Goal: Task Accomplishment & Management: Manage account settings

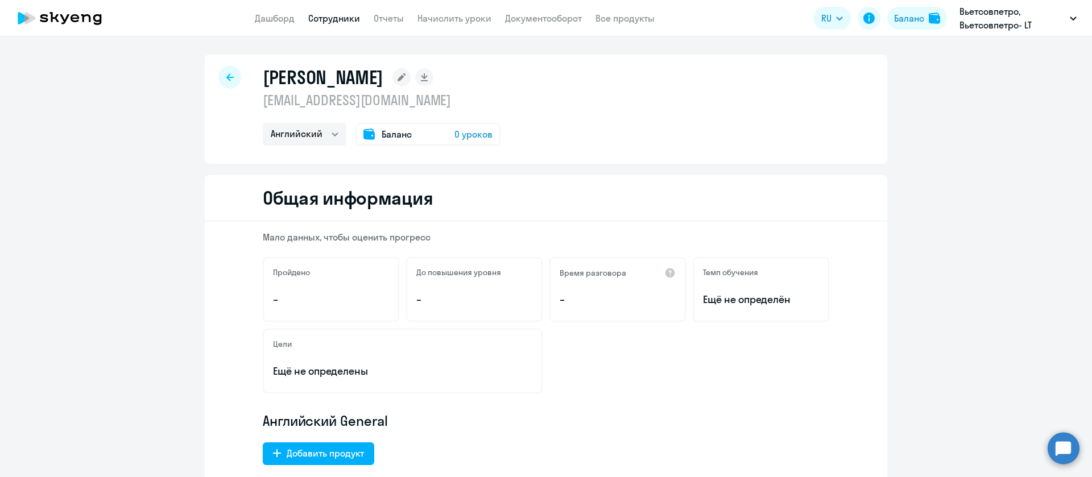
select select "english"
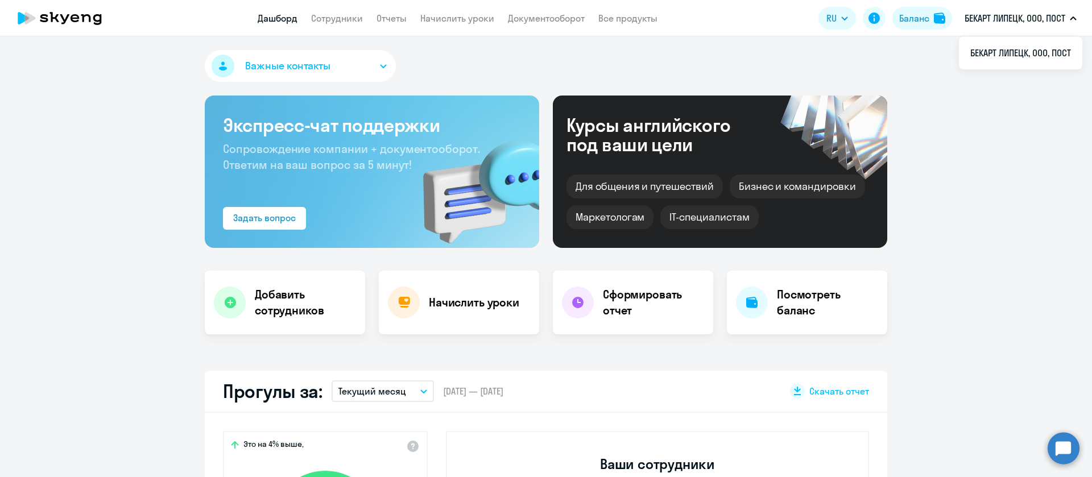
click at [346, 27] on app-header "Дашборд Сотрудники Отчеты Начислить уроки Документооборот Все продукты Дашборд …" at bounding box center [546, 18] width 1092 height 36
click at [344, 26] on app-header "Дашборд Сотрудники Отчеты Начислить уроки Документооборот Все продукты Дашборд …" at bounding box center [546, 18] width 1092 height 36
click at [342, 19] on link "Сотрудники" at bounding box center [337, 18] width 52 height 11
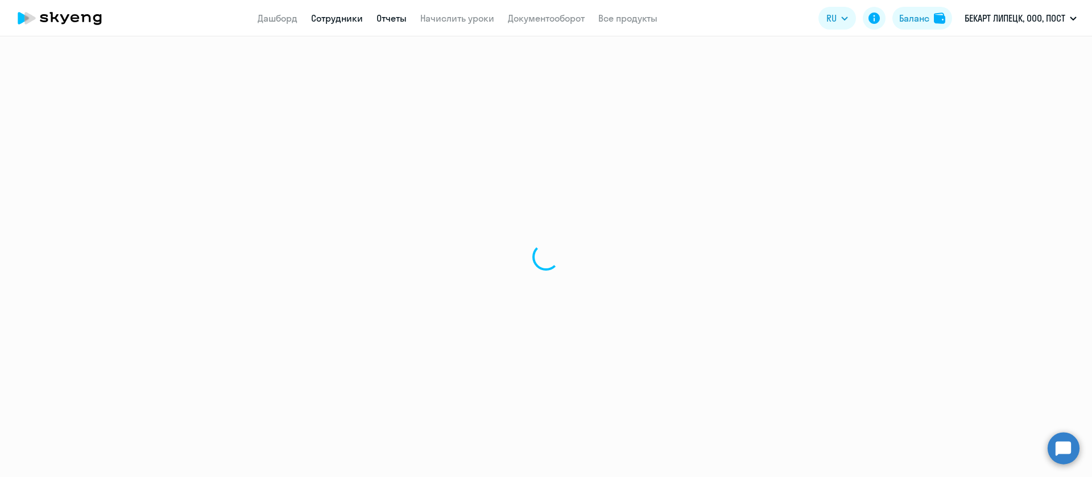
select select "30"
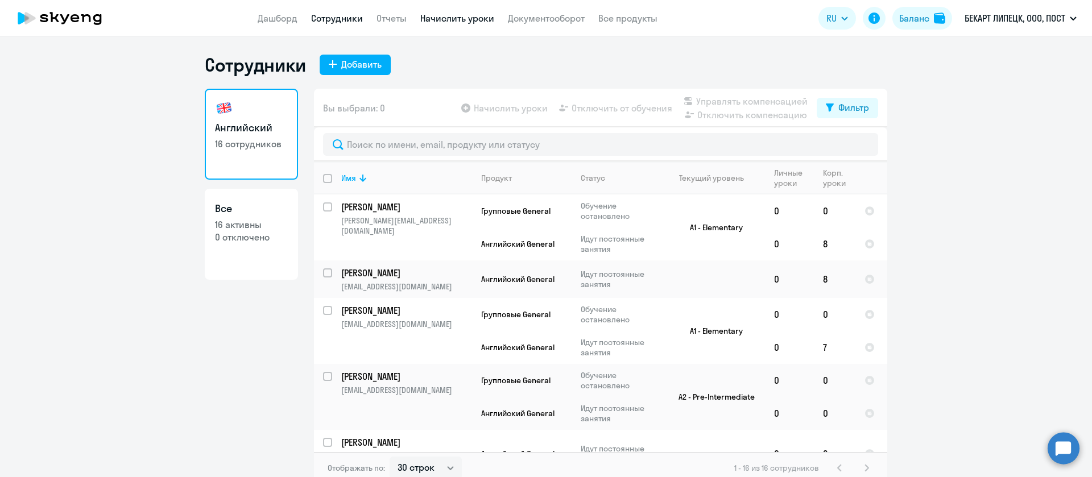
click at [456, 16] on link "Начислить уроки" at bounding box center [457, 18] width 74 height 11
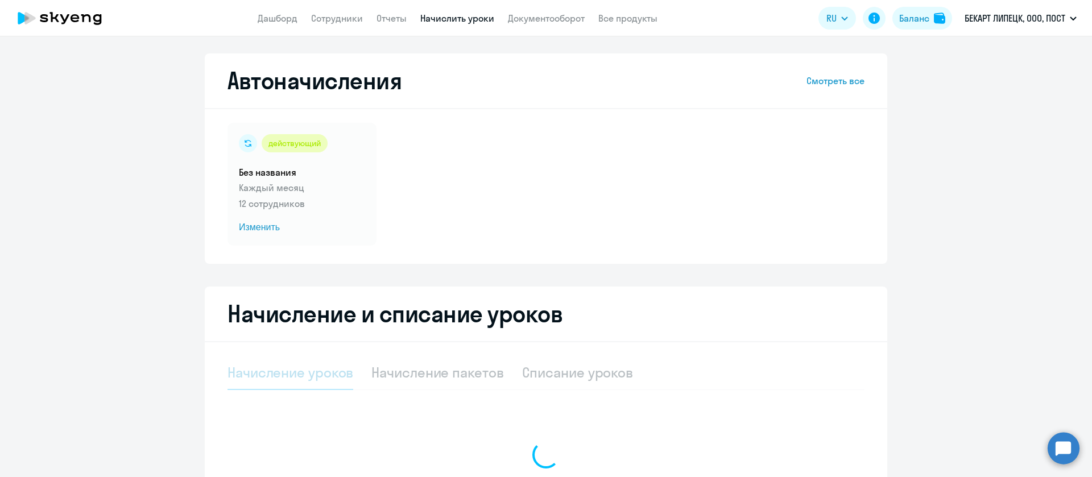
select select "10"
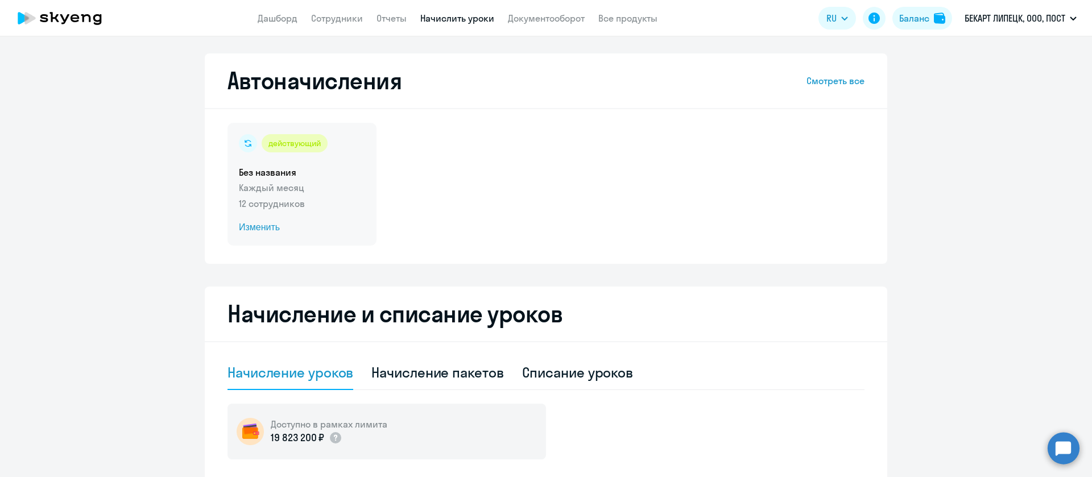
click at [254, 228] on span "Изменить" at bounding box center [302, 228] width 126 height 14
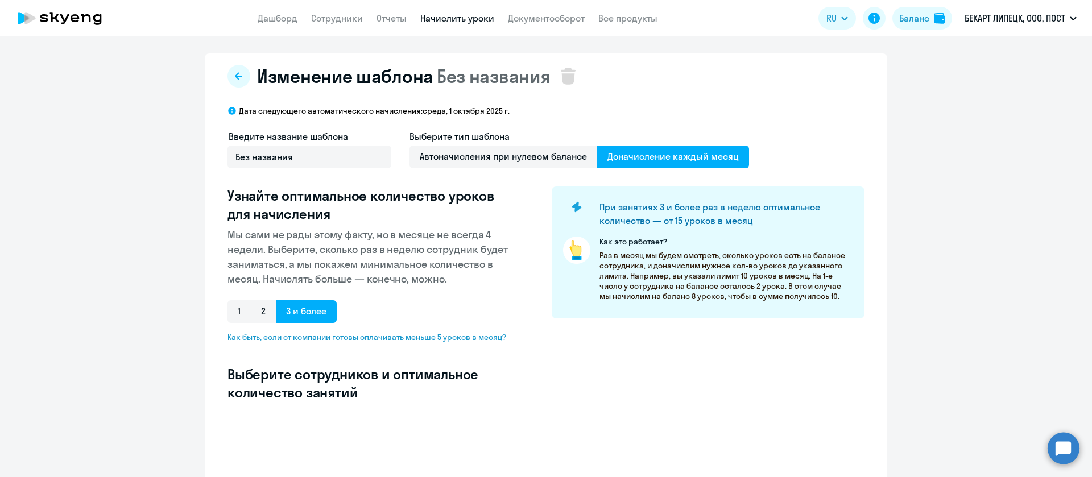
select select "10"
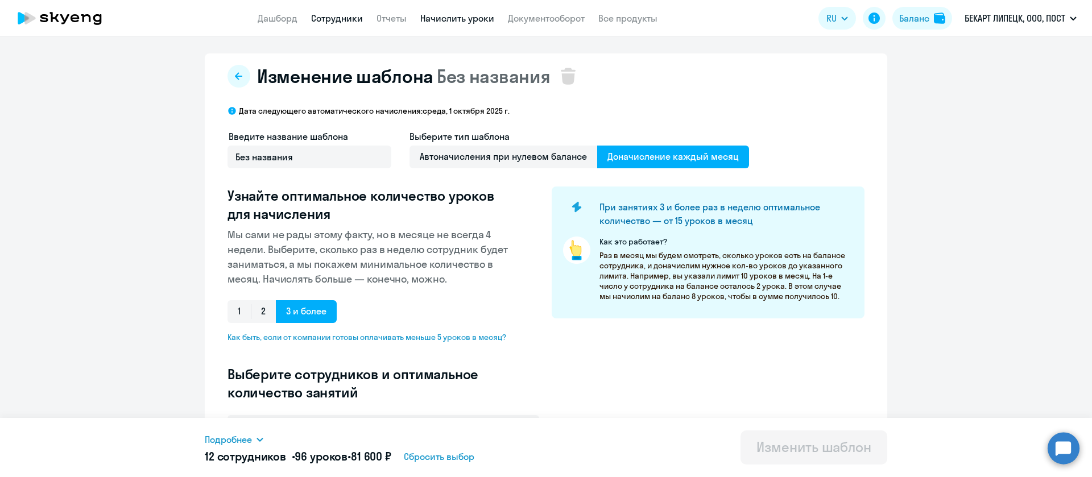
click at [342, 16] on link "Сотрудники" at bounding box center [337, 18] width 52 height 11
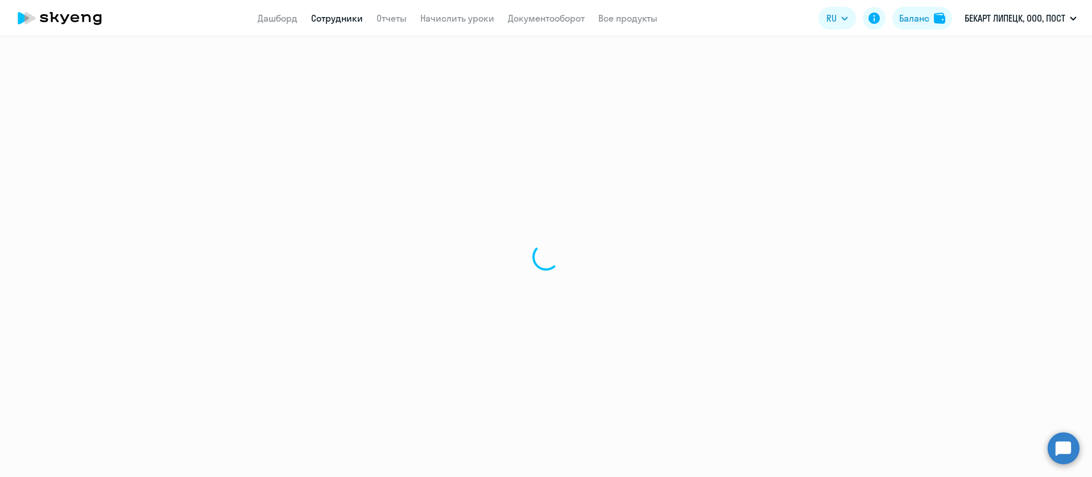
select select "30"
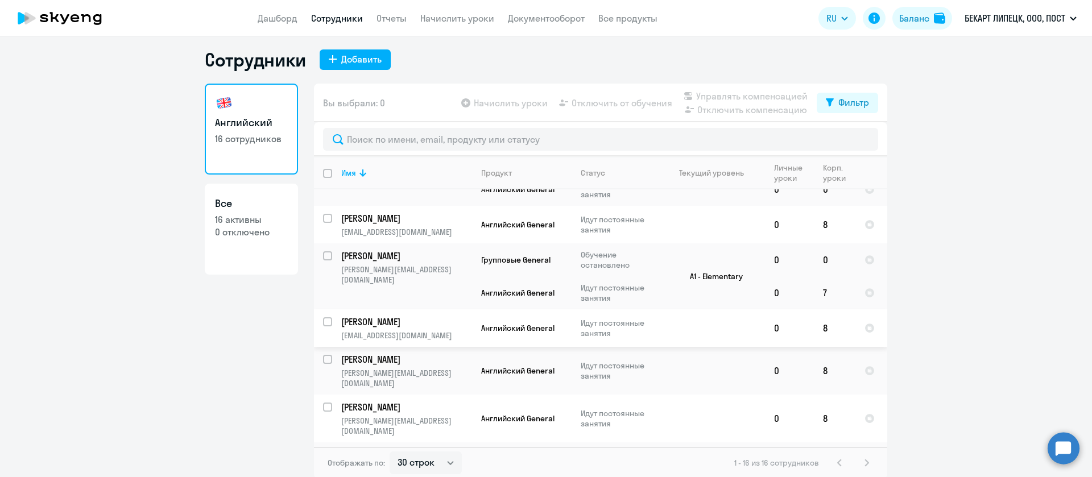
scroll to position [7, 0]
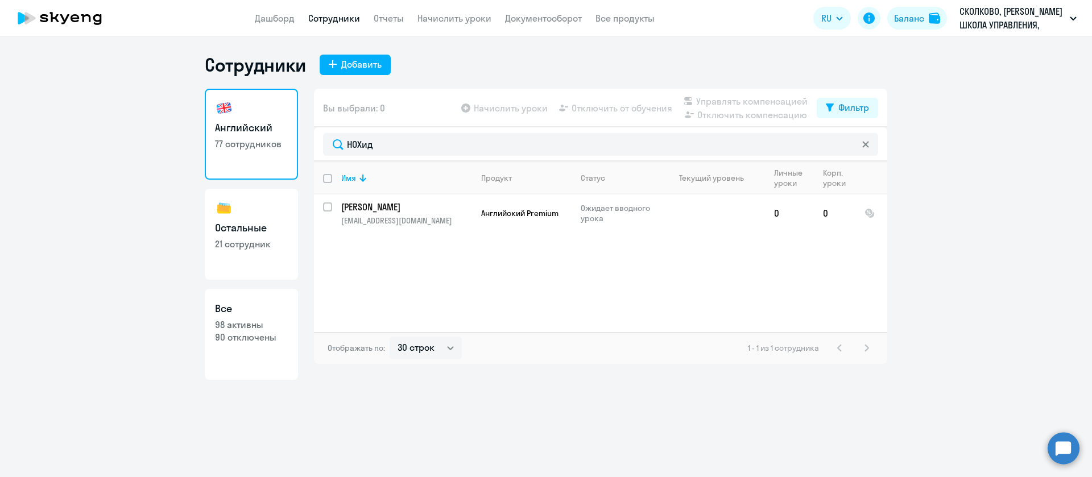
select select "30"
